Goal: Information Seeking & Learning: Learn about a topic

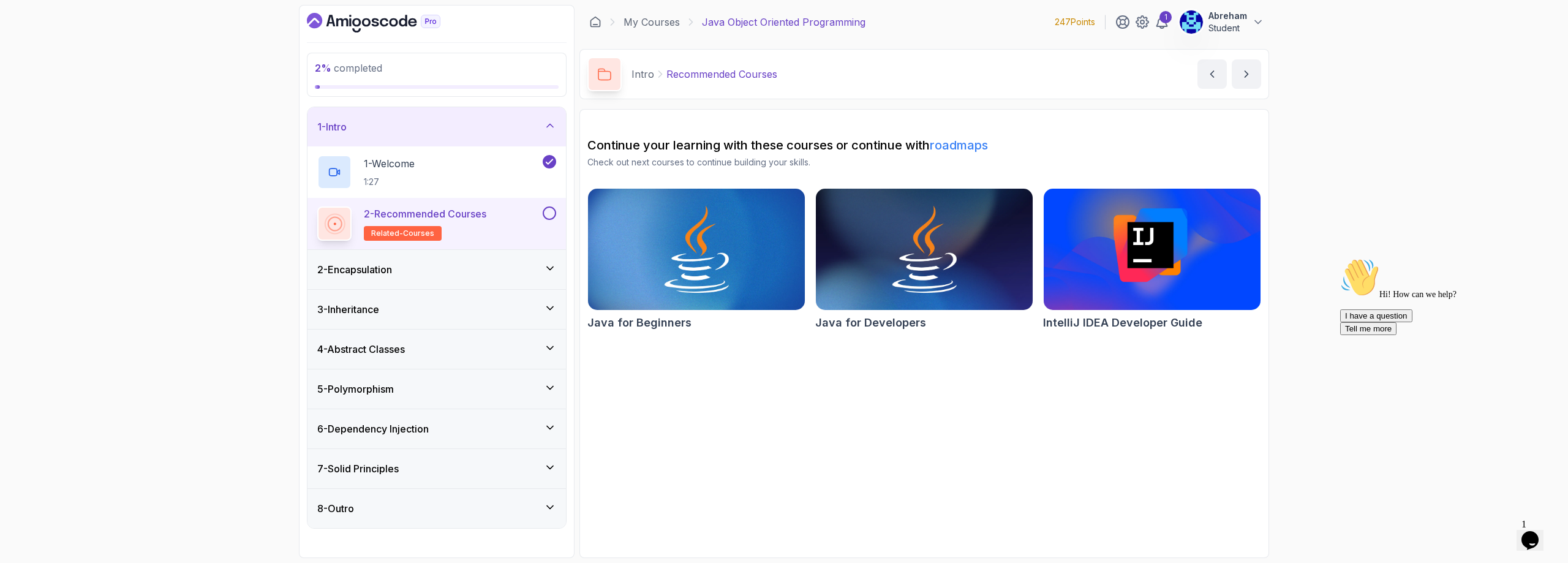
click at [370, 268] on h3 "2 - Encapsulation" at bounding box center [355, 269] width 75 height 14
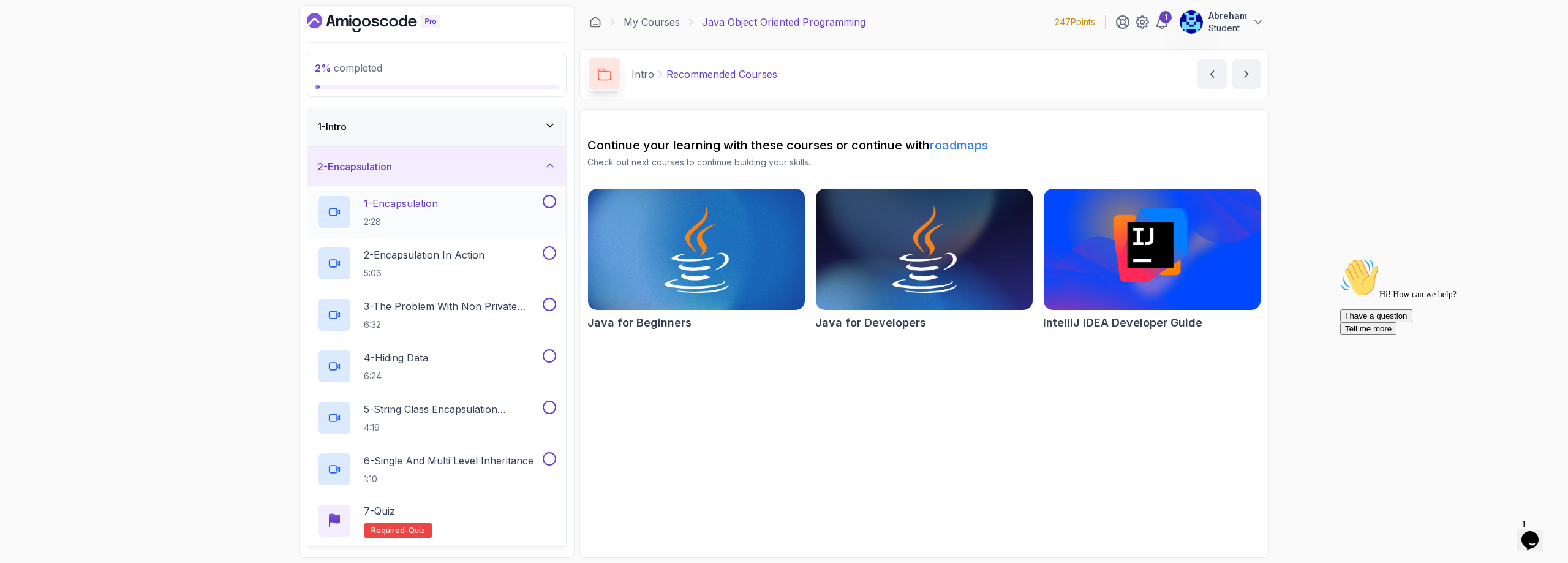
click at [413, 205] on p "1 - Encapsulation" at bounding box center [401, 203] width 74 height 14
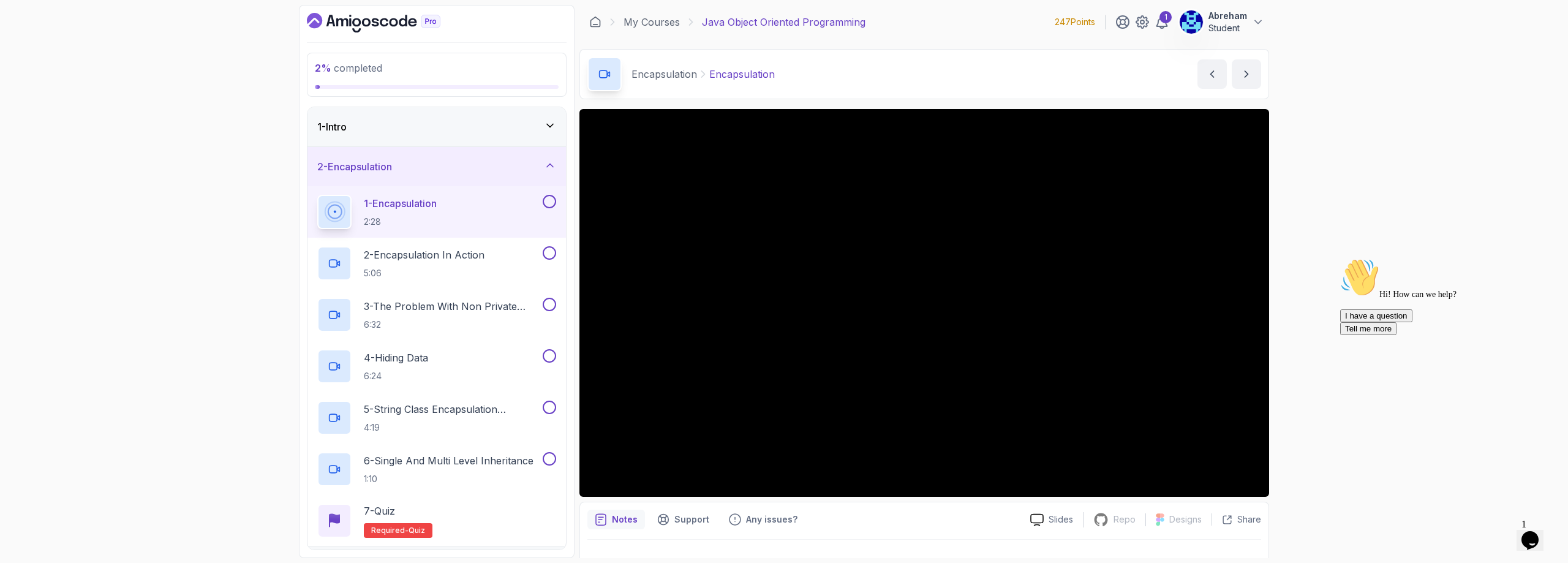
click at [762, 341] on div at bounding box center [924, 302] width 690 height 387
click at [423, 201] on p "1 - Encapsulation" at bounding box center [401, 203] width 73 height 14
click at [765, 212] on div at bounding box center [924, 302] width 690 height 387
click at [404, 196] on p "1 - Encapsulation" at bounding box center [401, 203] width 73 height 14
click at [384, 201] on p "1 - Encapsulation" at bounding box center [401, 203] width 73 height 14
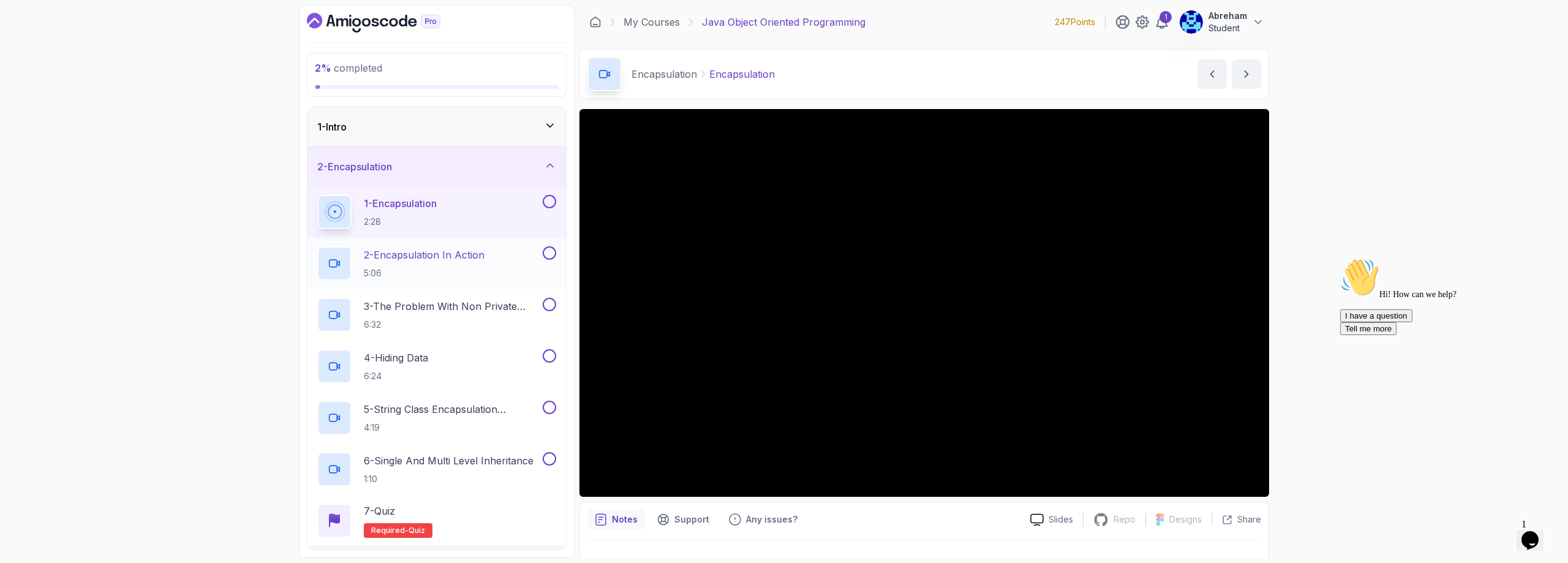
click at [423, 253] on p "2 - Encapsulation In Action" at bounding box center [425, 254] width 121 height 14
click at [408, 201] on p "1 - Encapsulation" at bounding box center [401, 203] width 74 height 14
click at [408, 201] on p "1 - Encapsulation" at bounding box center [401, 203] width 73 height 14
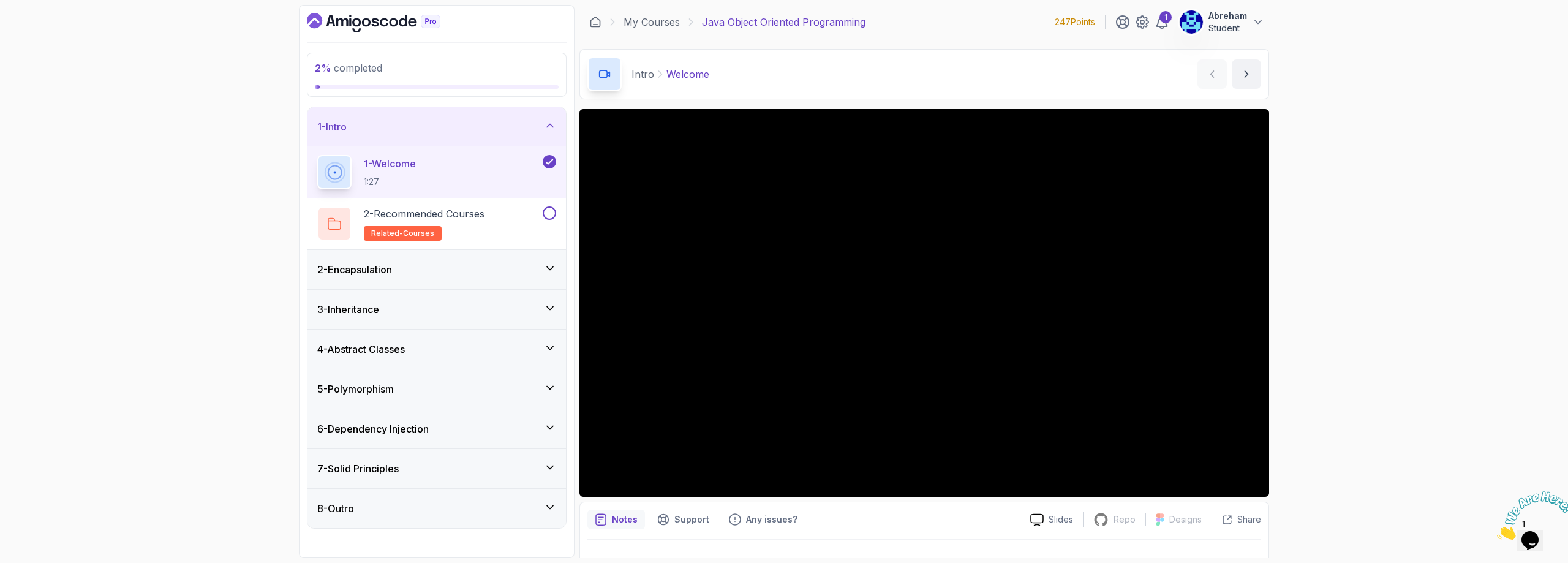
click at [357, 266] on h3 "2 - Encapsulation" at bounding box center [355, 269] width 75 height 14
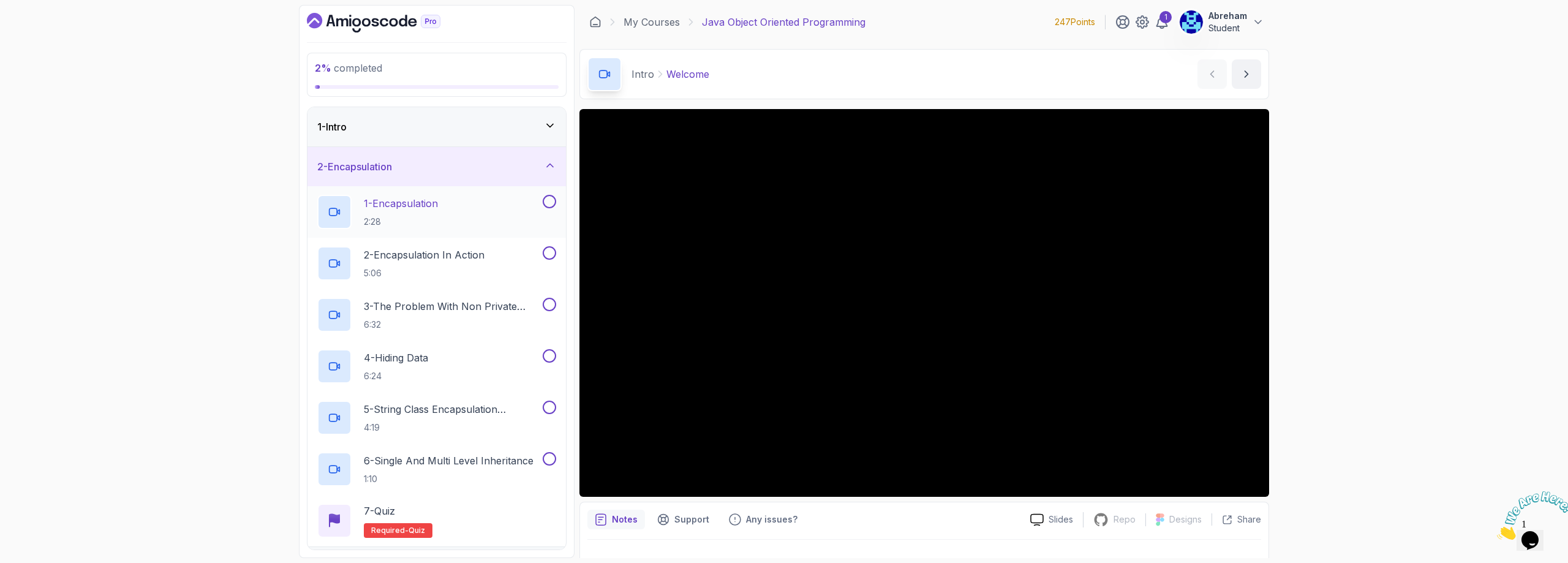
click at [407, 202] on p "1 - Encapsulation" at bounding box center [401, 203] width 74 height 14
click at [554, 163] on icon at bounding box center [549, 165] width 12 height 12
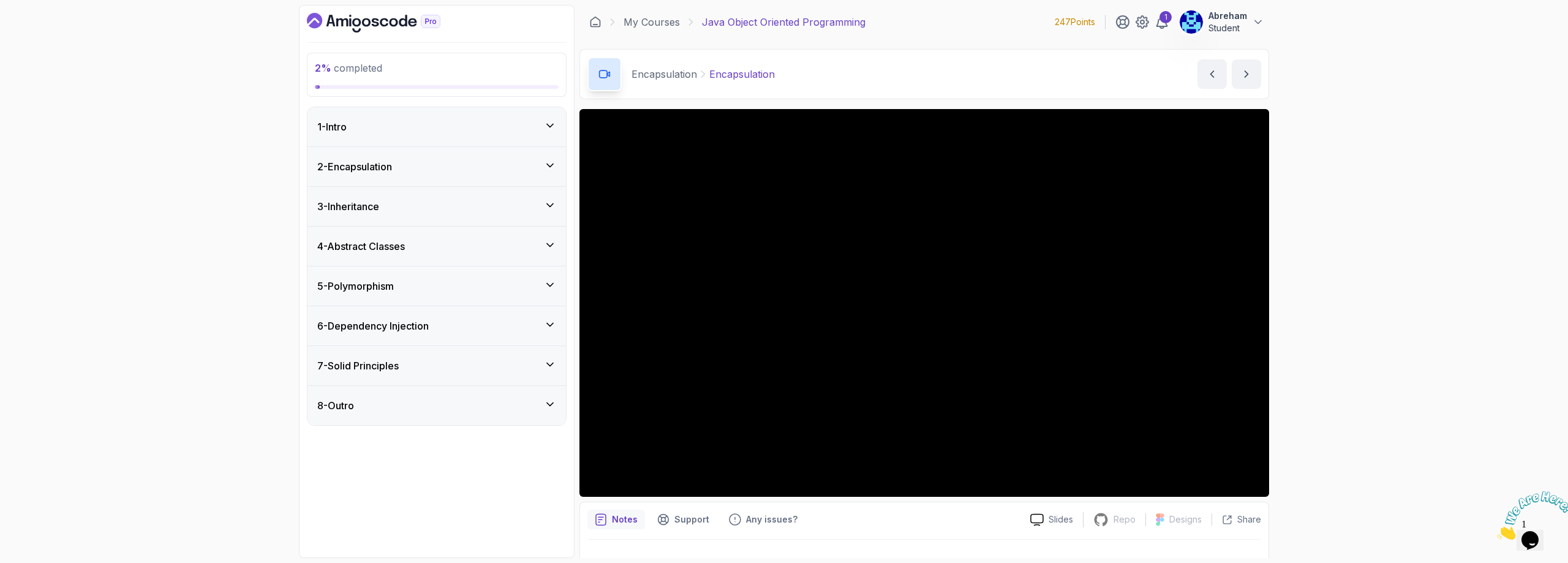
click at [385, 127] on div "1 - Intro" at bounding box center [437, 127] width 239 height 14
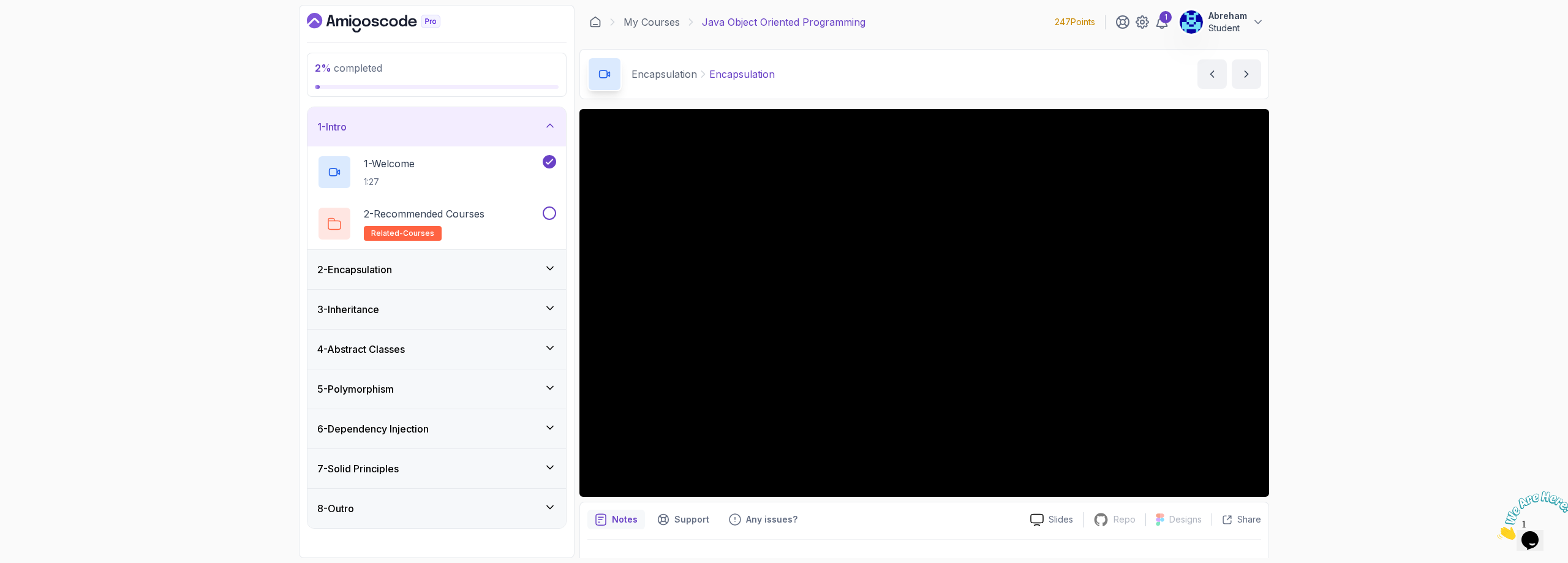
click at [413, 278] on div "2 - Encapsulation" at bounding box center [437, 270] width 258 height 39
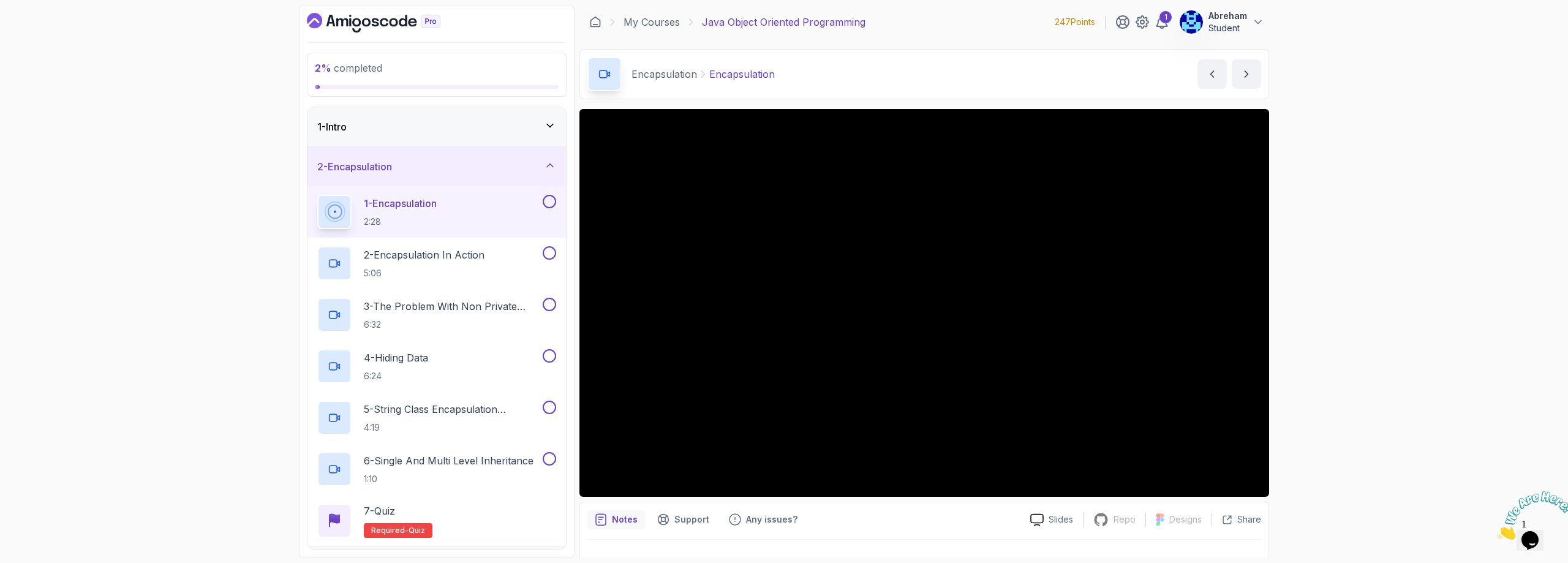
click at [415, 209] on p "1 - Encapsulation" at bounding box center [401, 203] width 73 height 14
